Goal: Task Accomplishment & Management: Complete application form

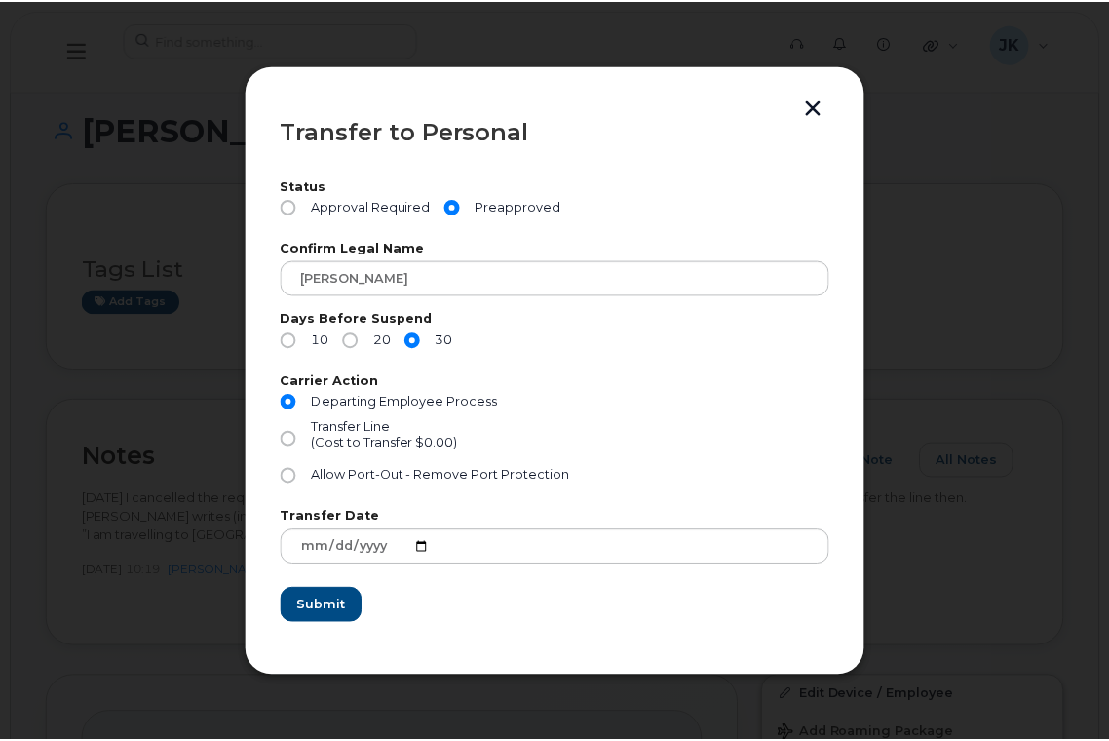
scroll to position [520, 0]
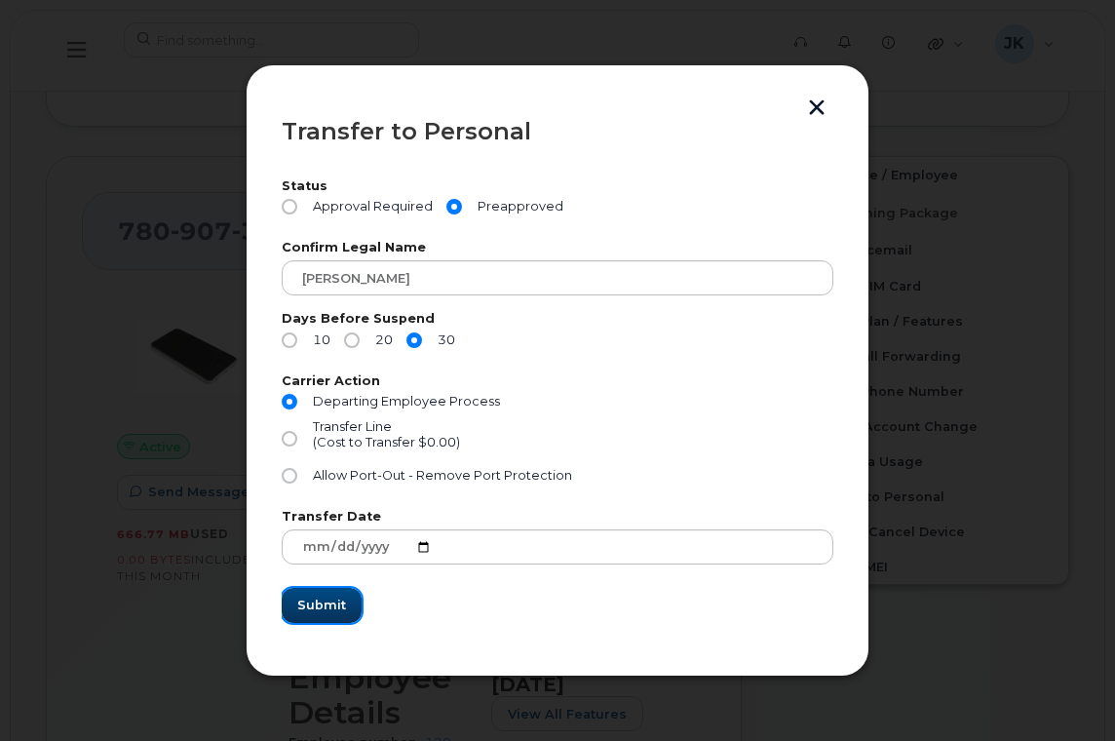
click at [317, 607] on span "Submit" at bounding box center [321, 605] width 49 height 19
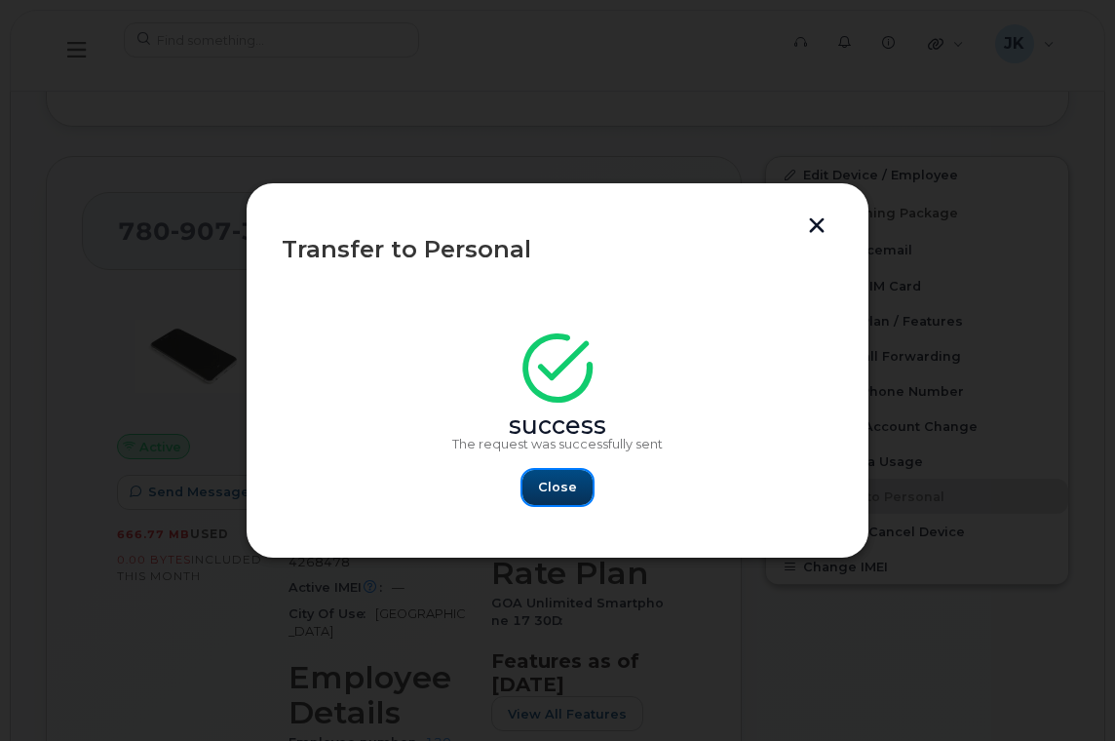
click at [539, 492] on button "Close" at bounding box center [557, 487] width 70 height 35
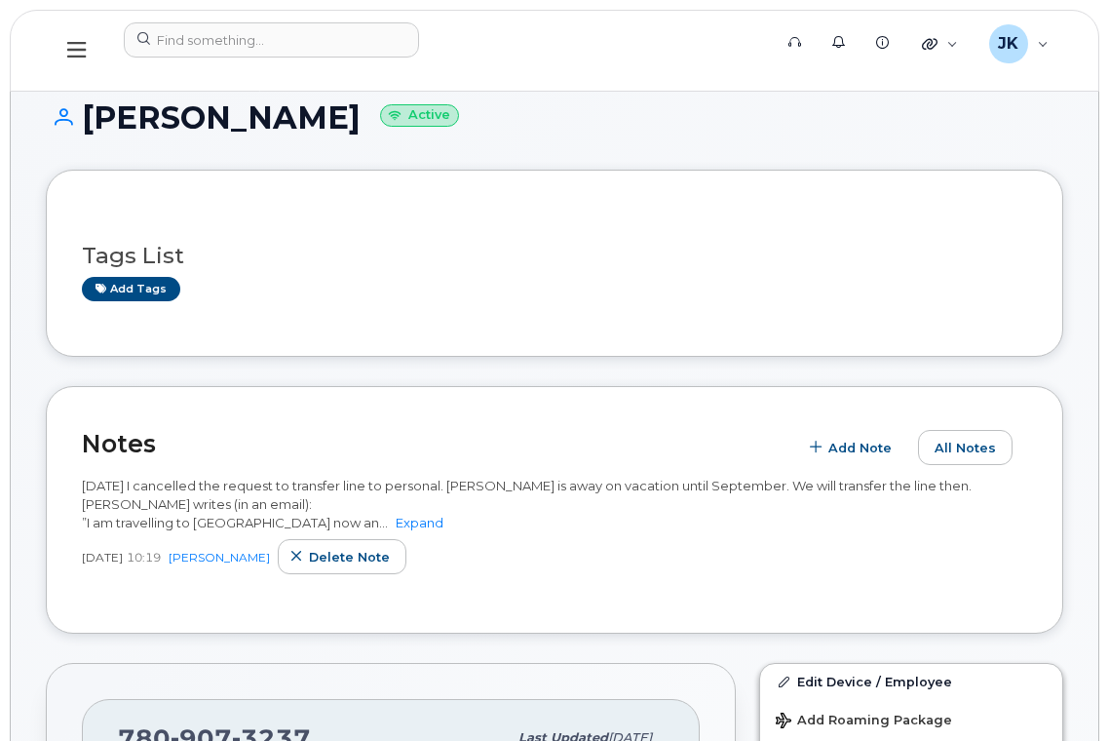
scroll to position [0, 0]
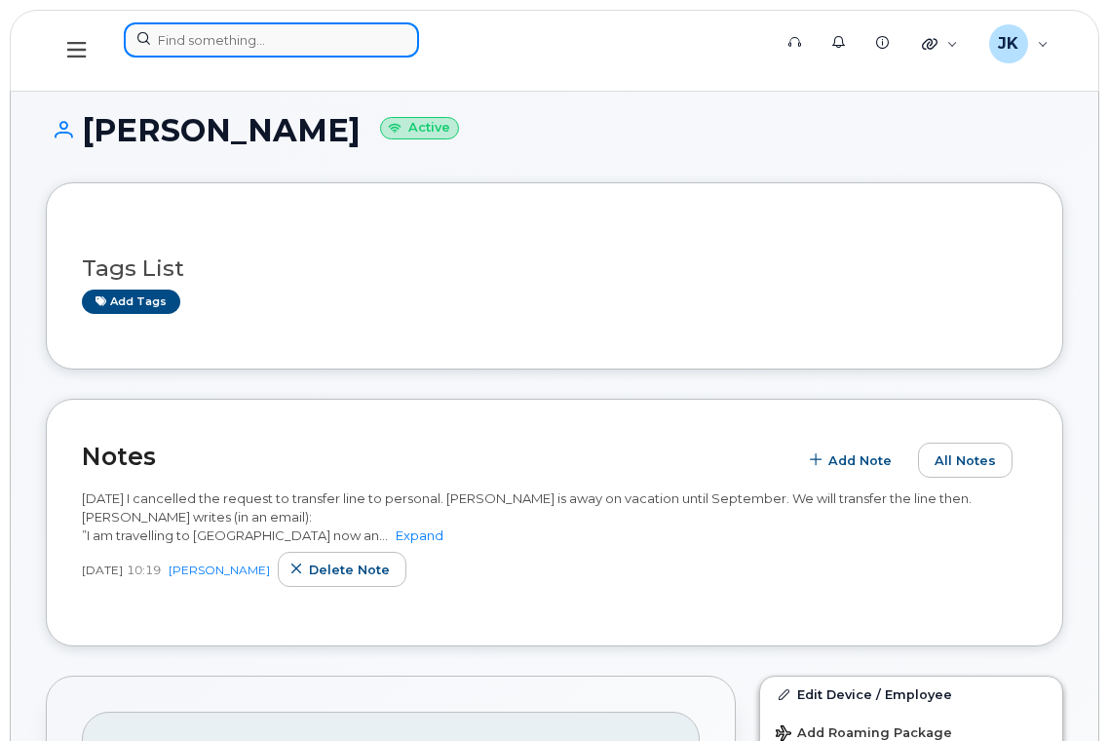
click at [247, 46] on input at bounding box center [271, 39] width 295 height 35
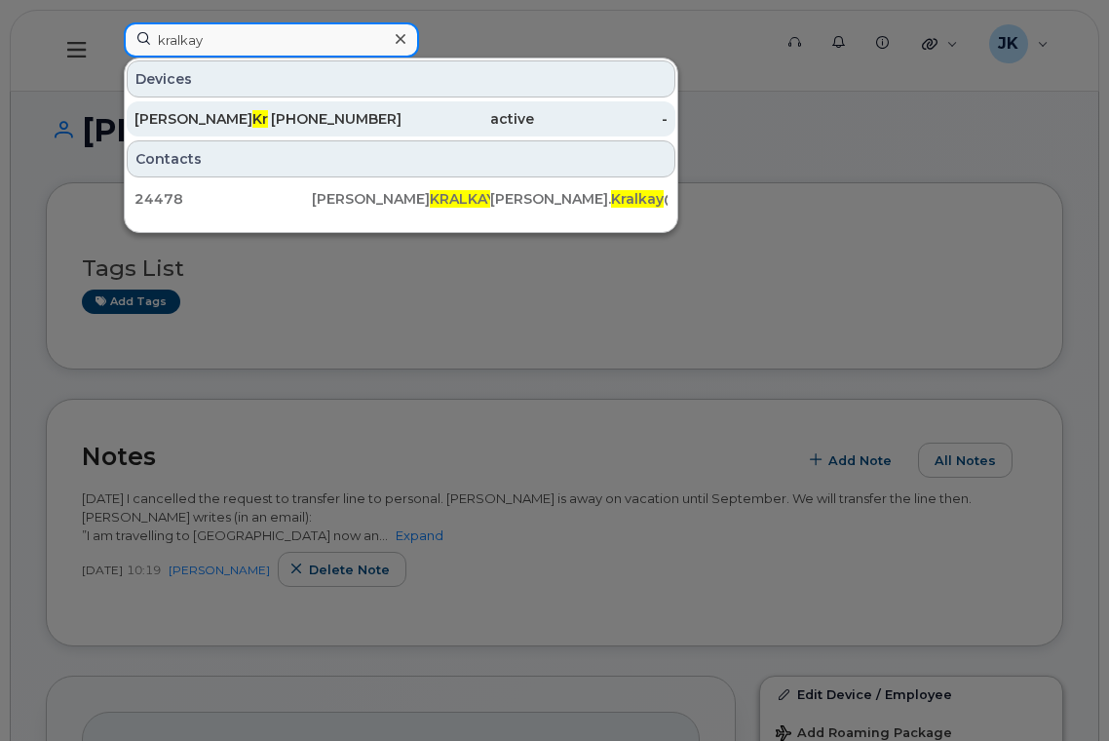
type input "kralkay"
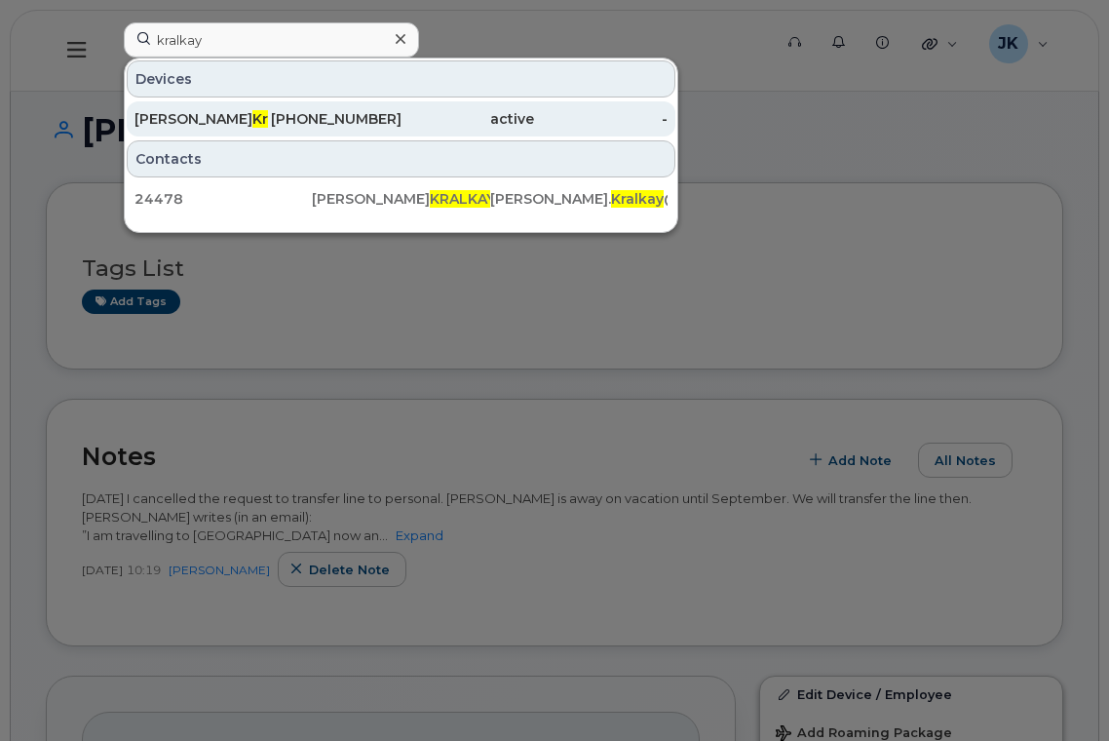
click at [335, 120] on div "[PHONE_NUMBER]" at bounding box center [335, 118] width 134 height 19
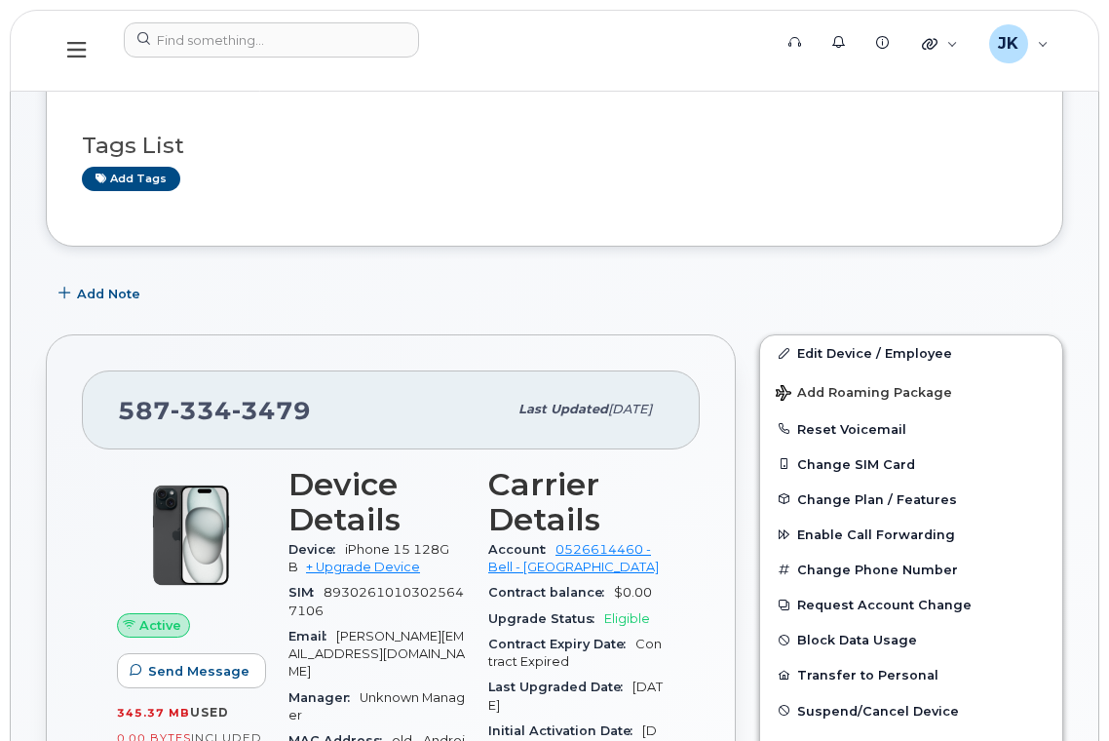
scroll to position [390, 0]
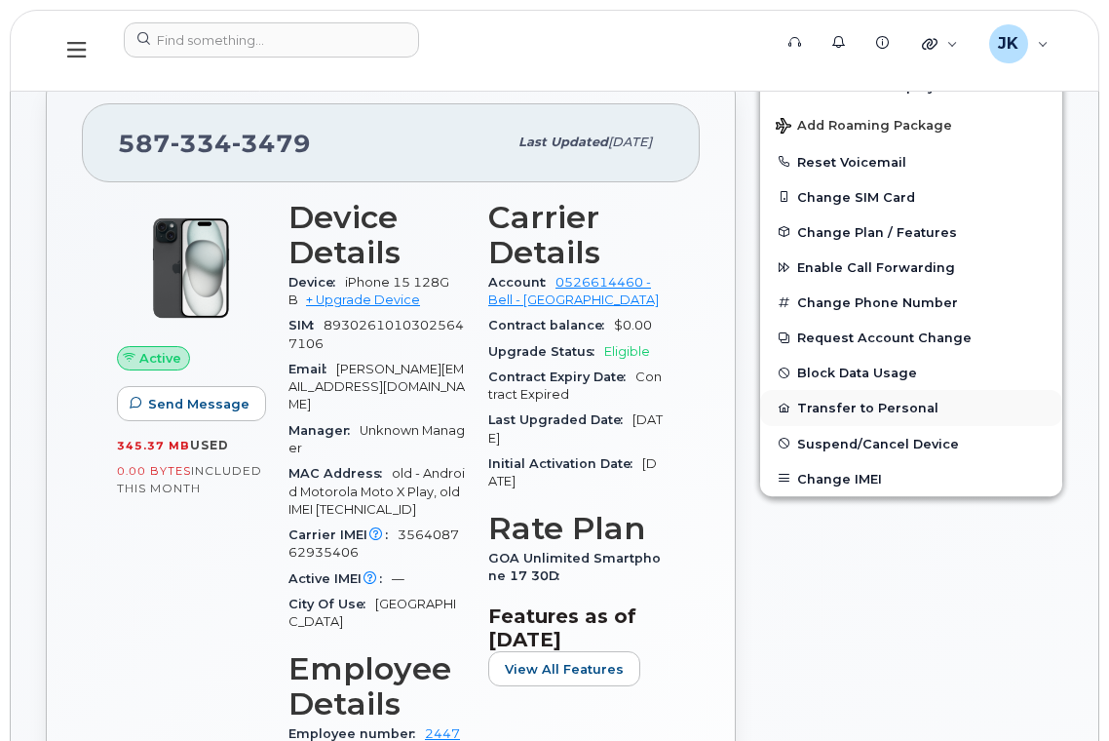
click at [841, 406] on button "Transfer to Personal" at bounding box center [911, 407] width 302 height 35
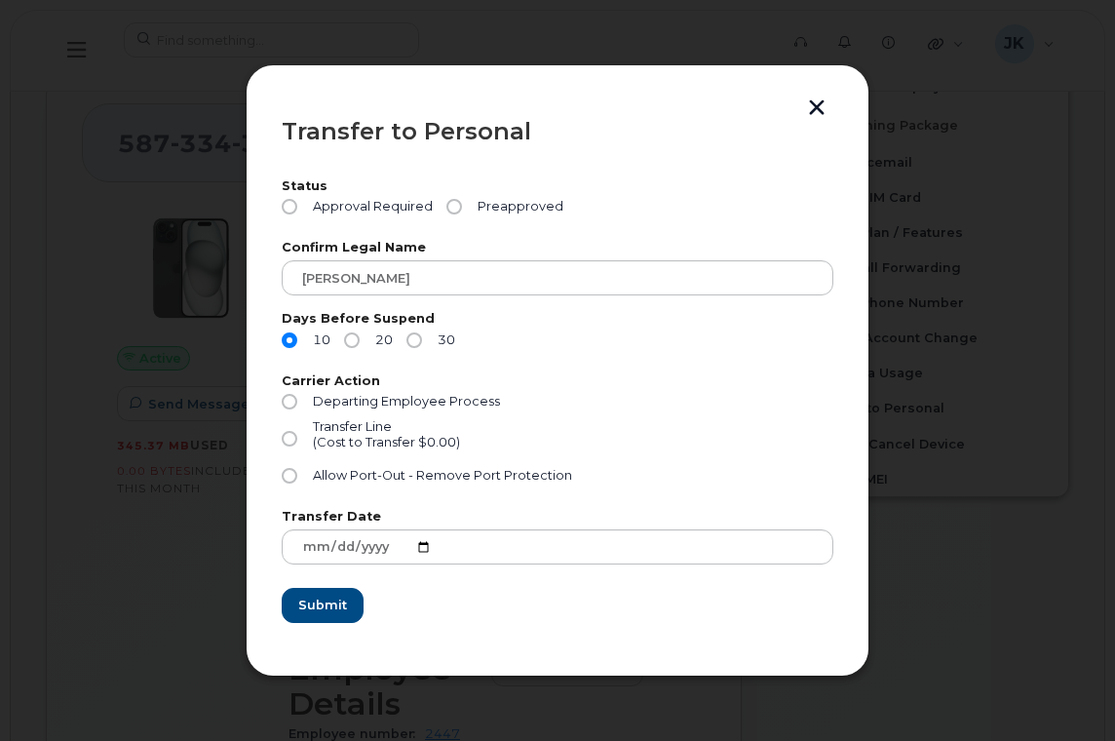
click at [818, 105] on button "button" at bounding box center [816, 109] width 29 height 20
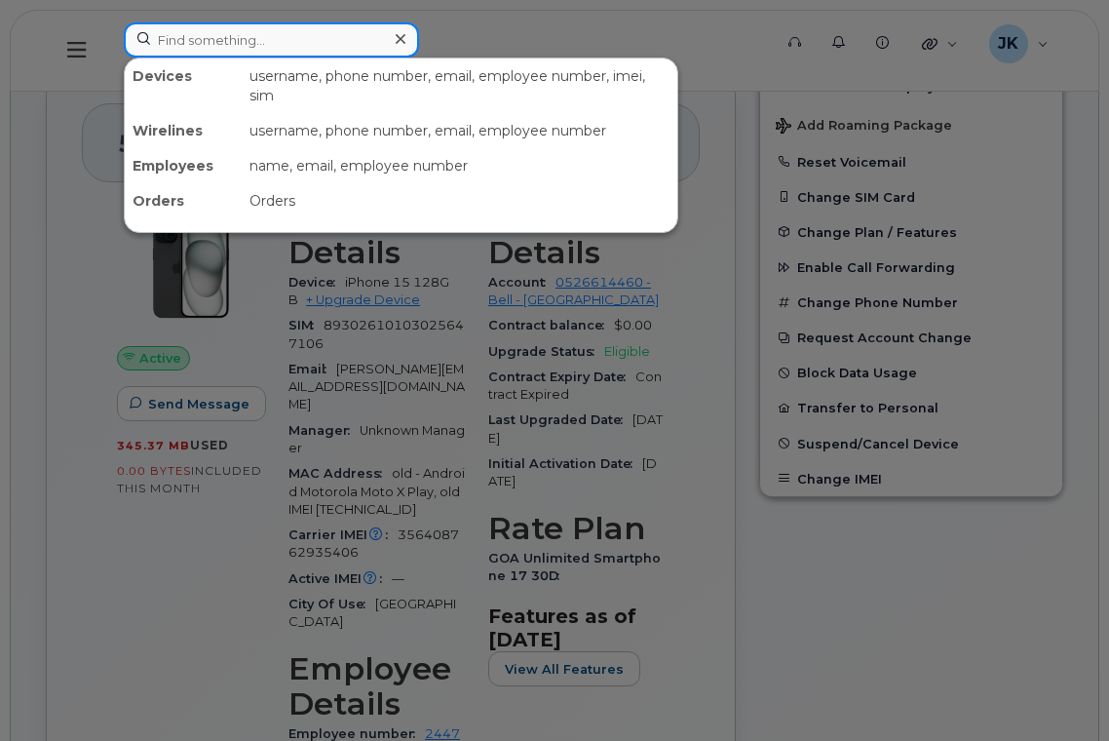
click at [268, 46] on input at bounding box center [271, 39] width 295 height 35
type input "david case"
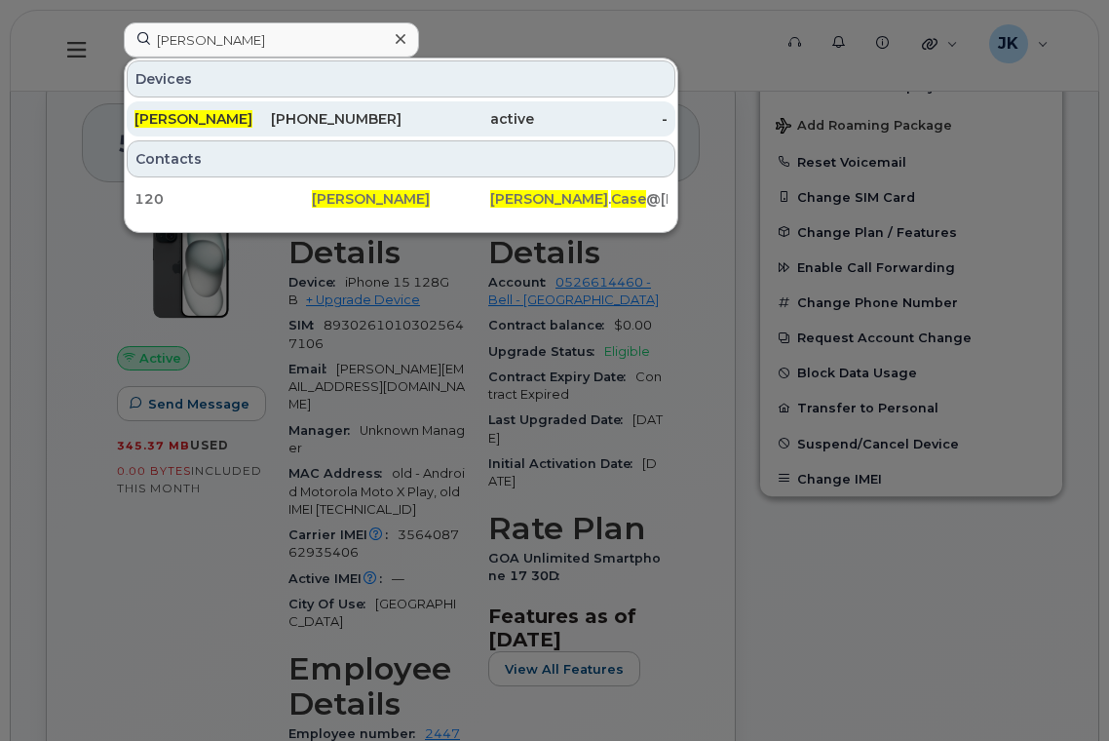
click at [323, 120] on div "780-907-3237" at bounding box center [335, 118] width 134 height 19
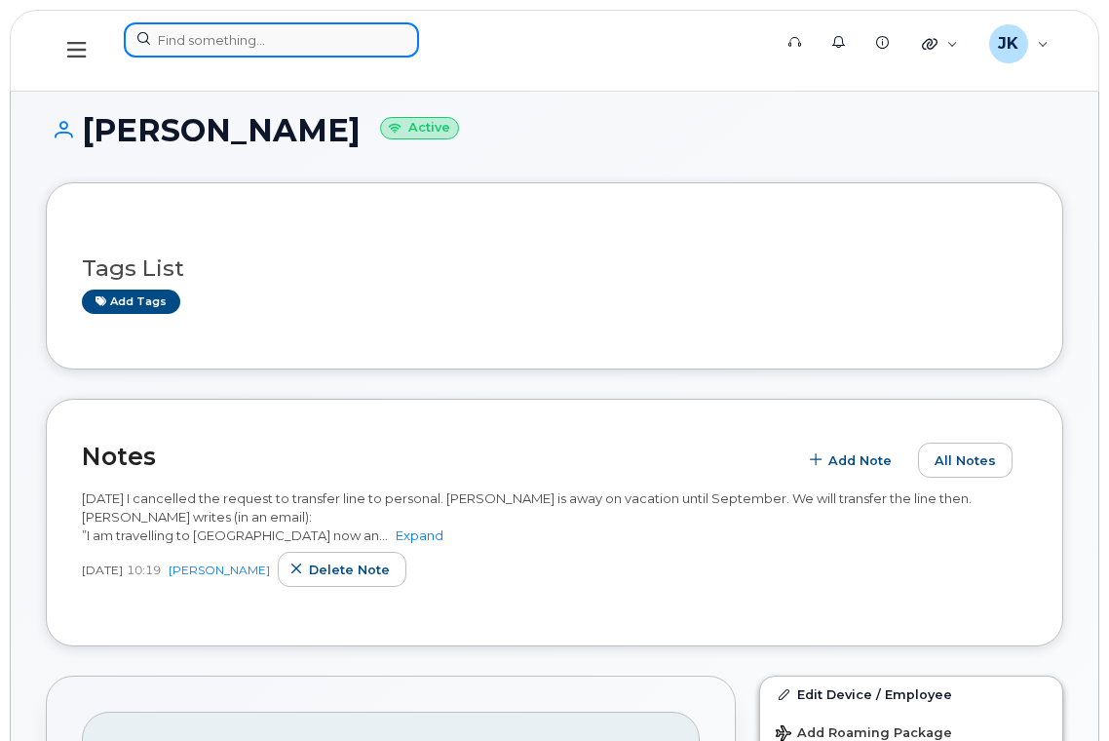
click at [248, 40] on input at bounding box center [271, 39] width 295 height 35
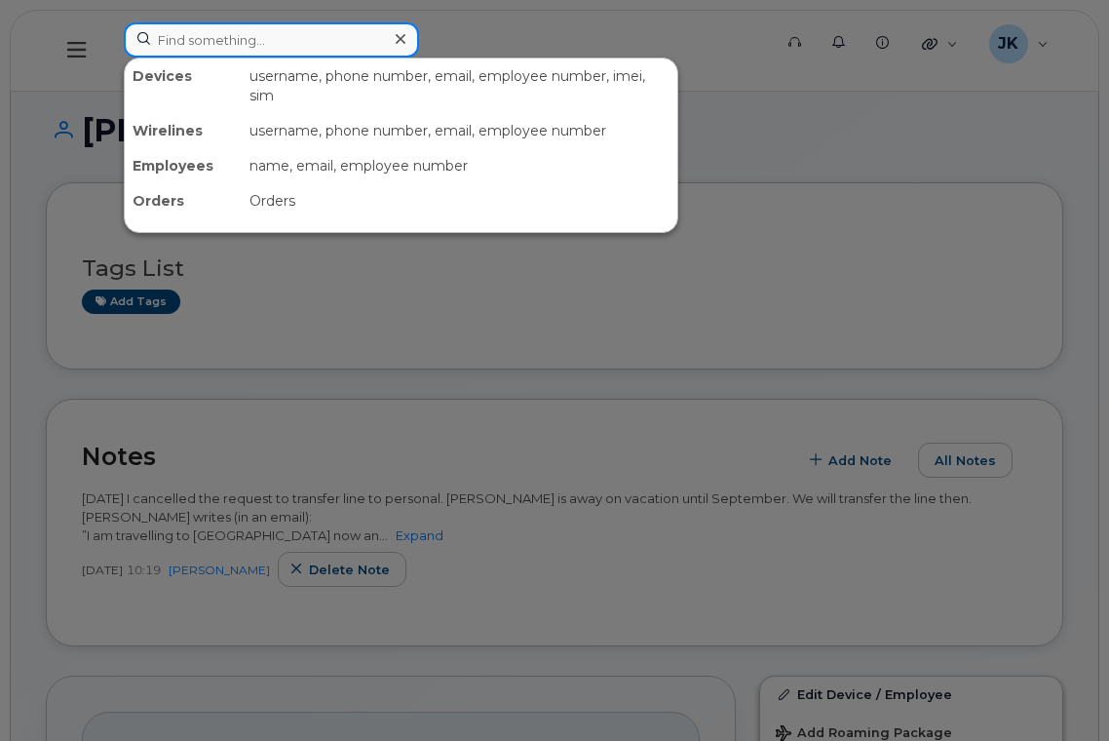
paste input "McCafferty"
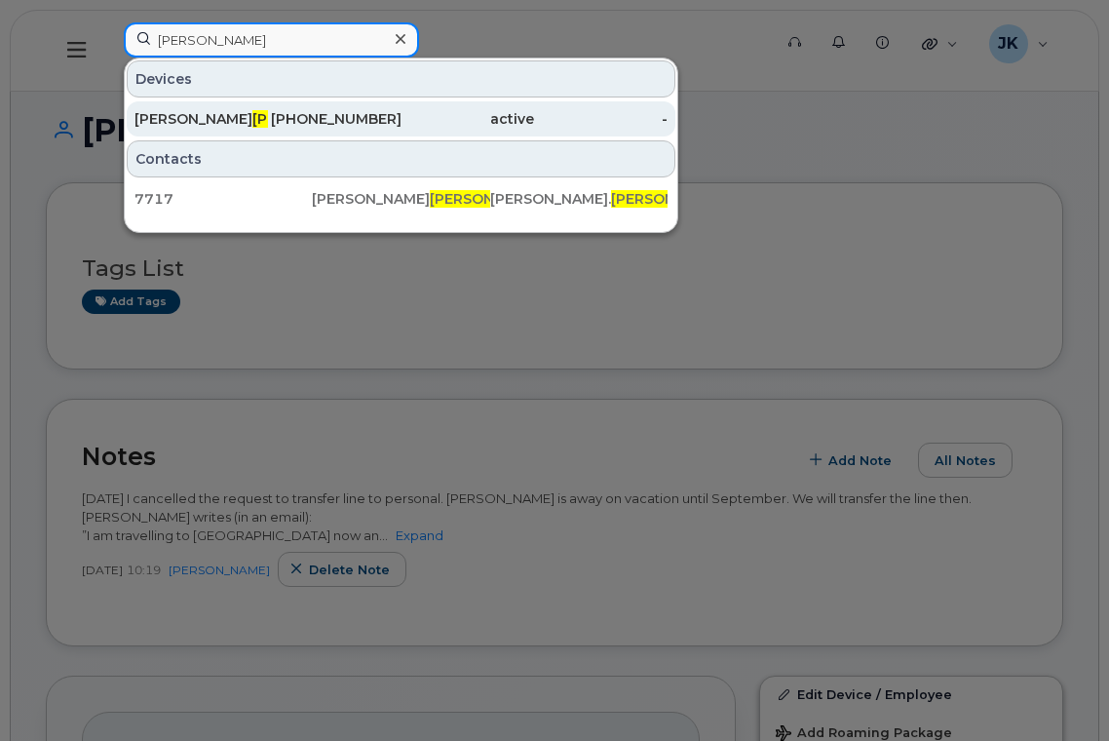
type input "McCafferty"
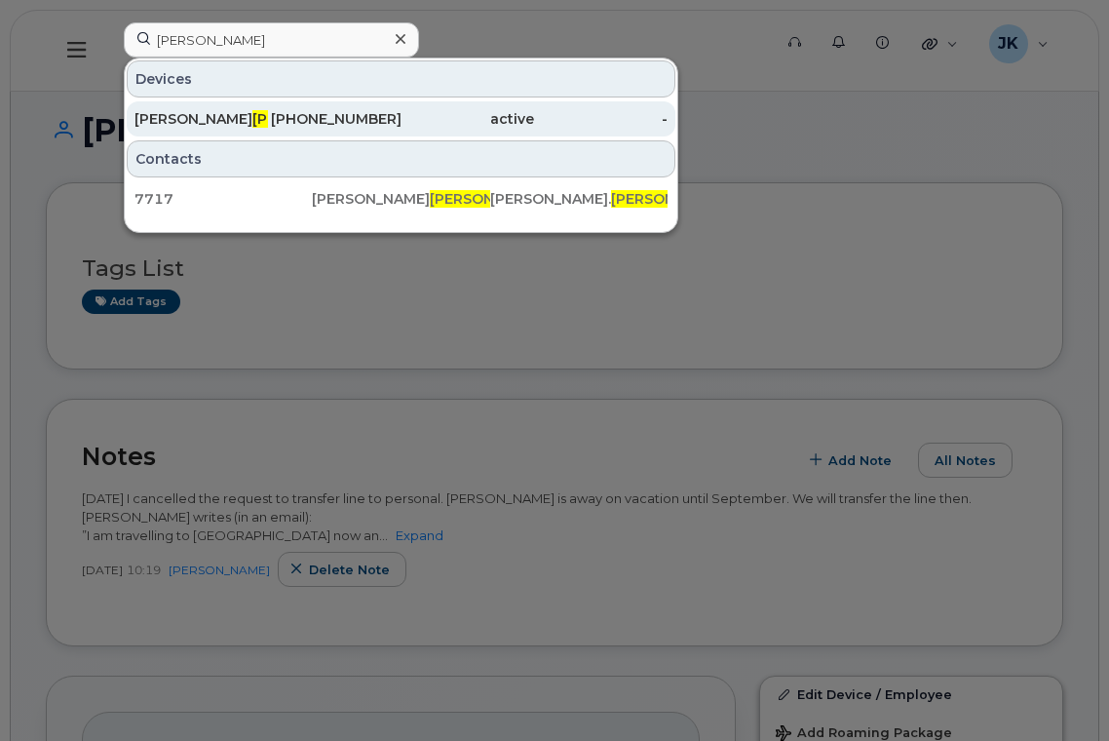
drag, startPoint x: 278, startPoint y: 115, endPoint x: 356, endPoint y: 130, distance: 79.3
click at [278, 115] on div "780-953-7143" at bounding box center [335, 118] width 134 height 19
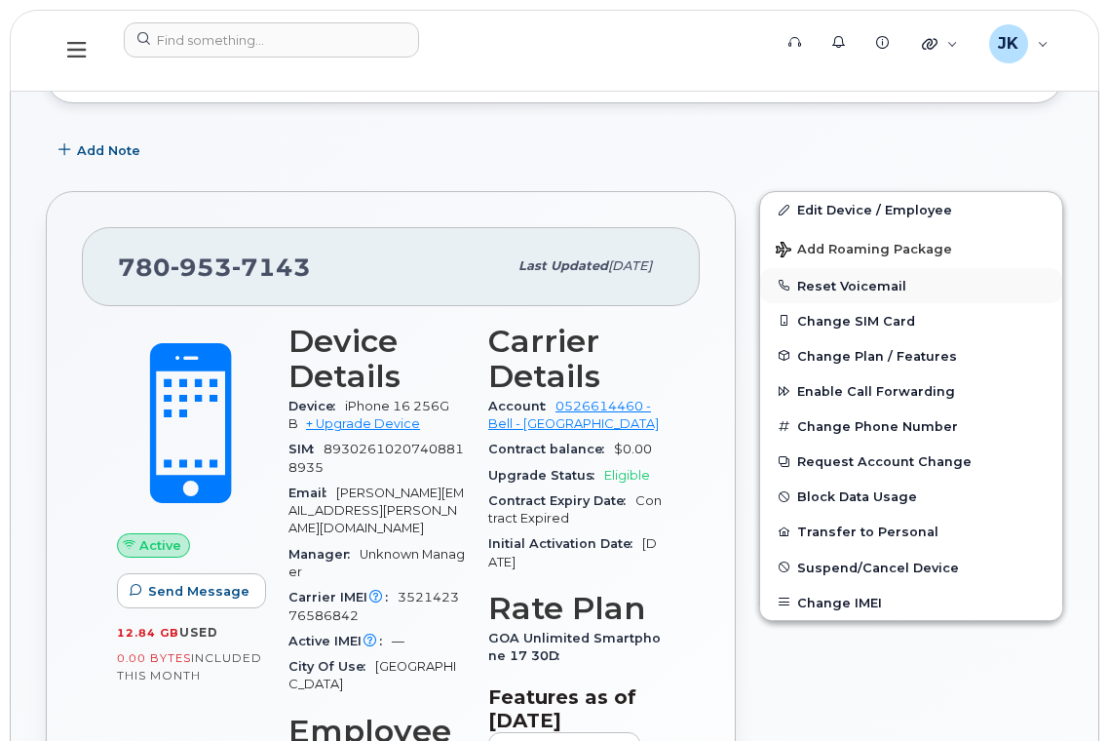
scroll to position [130, 0]
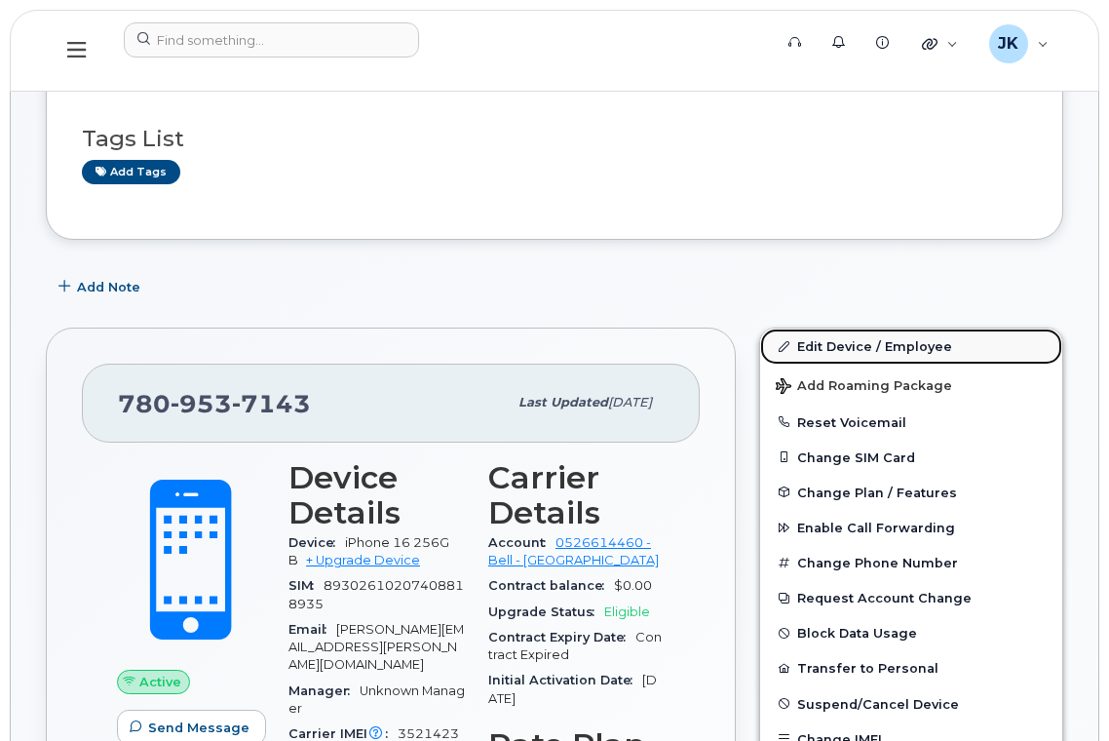
click at [859, 345] on link "Edit Device / Employee" at bounding box center [911, 345] width 302 height 35
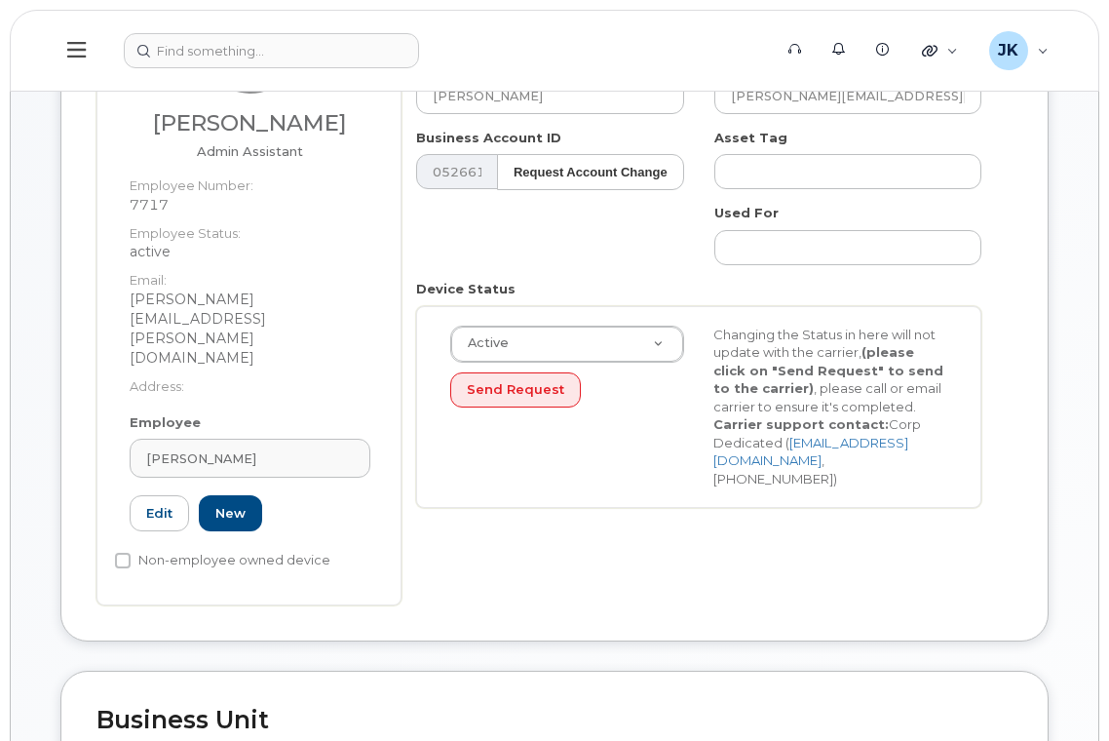
scroll to position [390, 0]
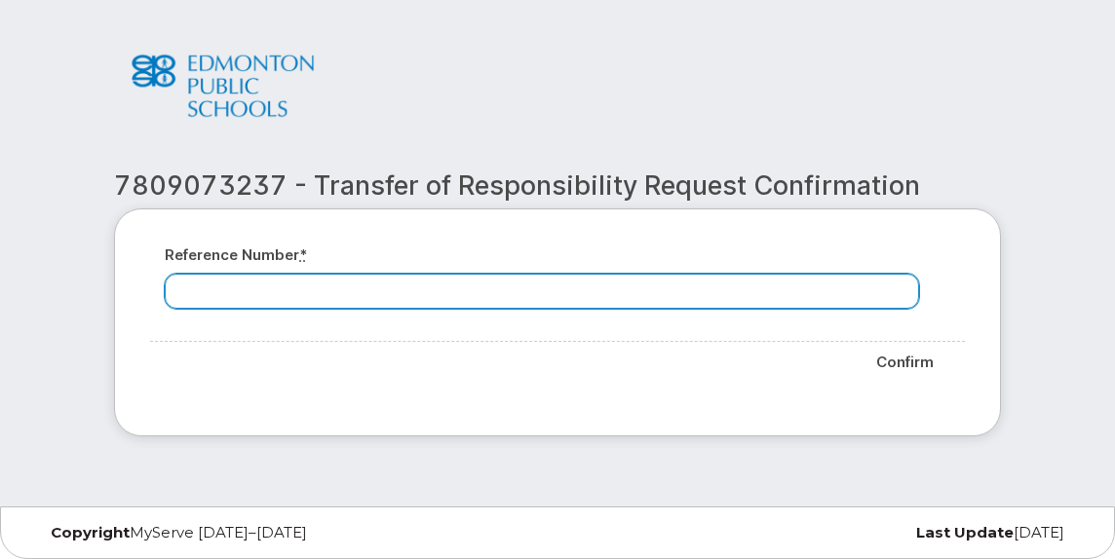
click at [294, 292] on input "Reference number *" at bounding box center [542, 291] width 754 height 35
paste input "7809073237"
type input "7809073237"
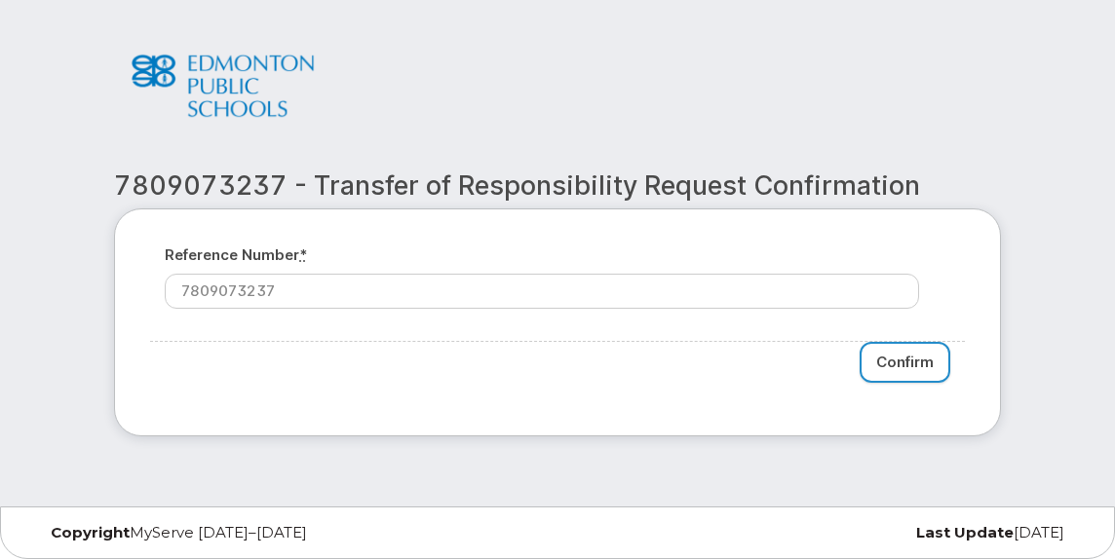
click at [903, 355] on input "Confirm" at bounding box center [905, 363] width 91 height 42
type input "Please wait..."
